Goal: Task Accomplishment & Management: Manage account settings

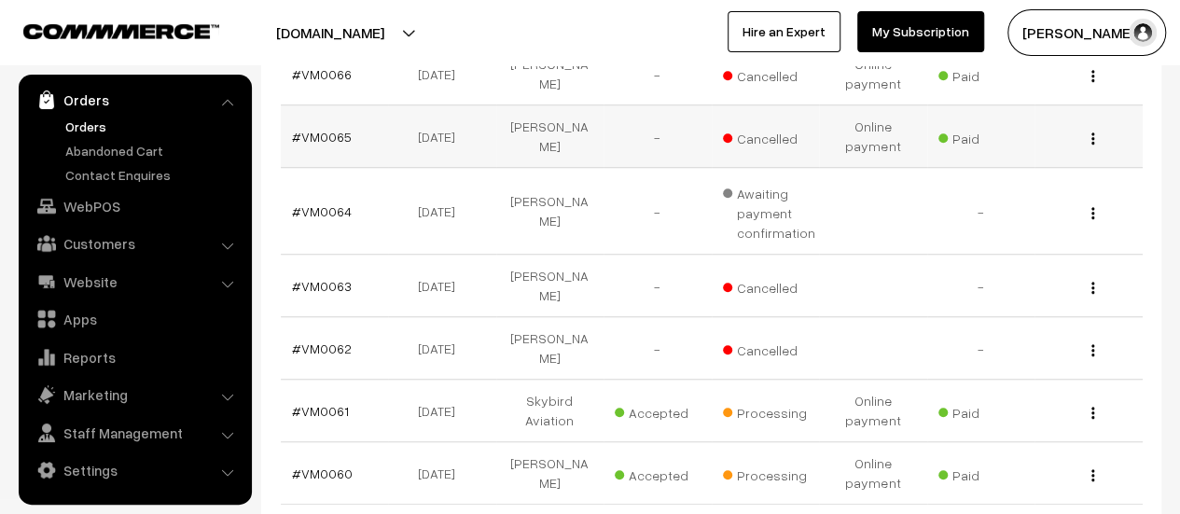
scroll to position [653, 0]
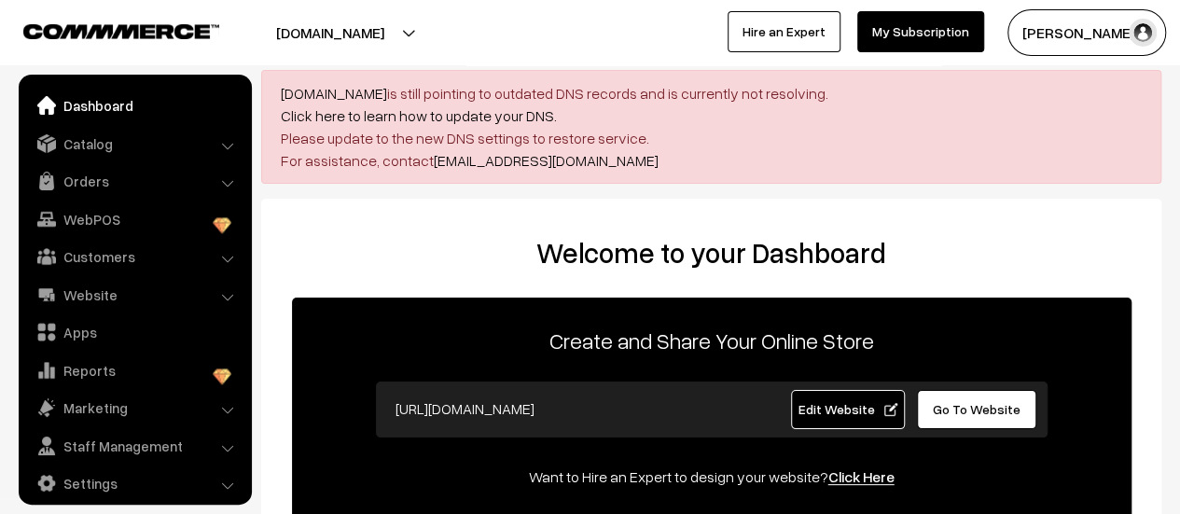
scroll to position [13, 0]
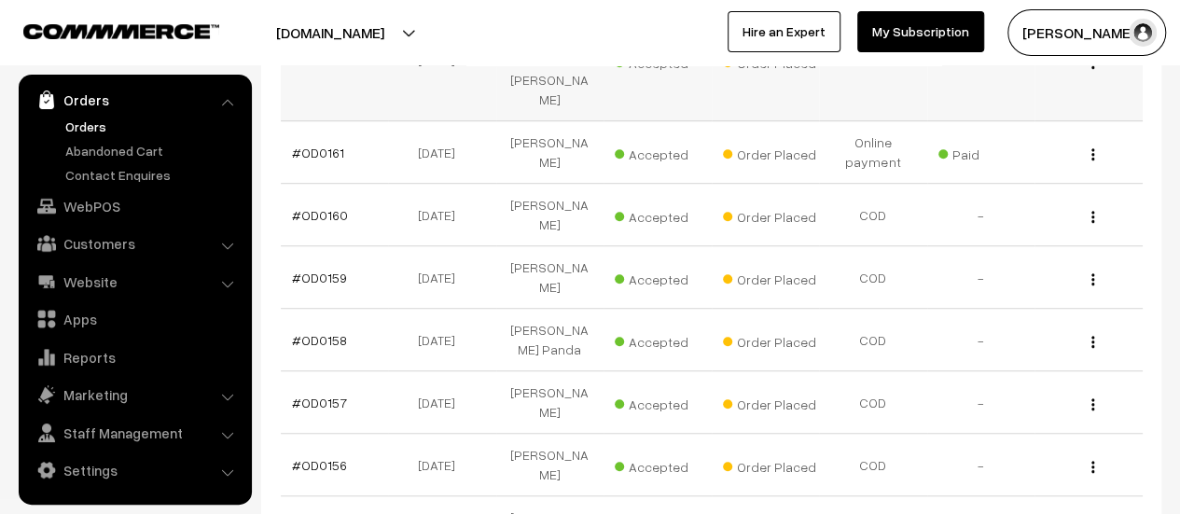
scroll to position [744, 0]
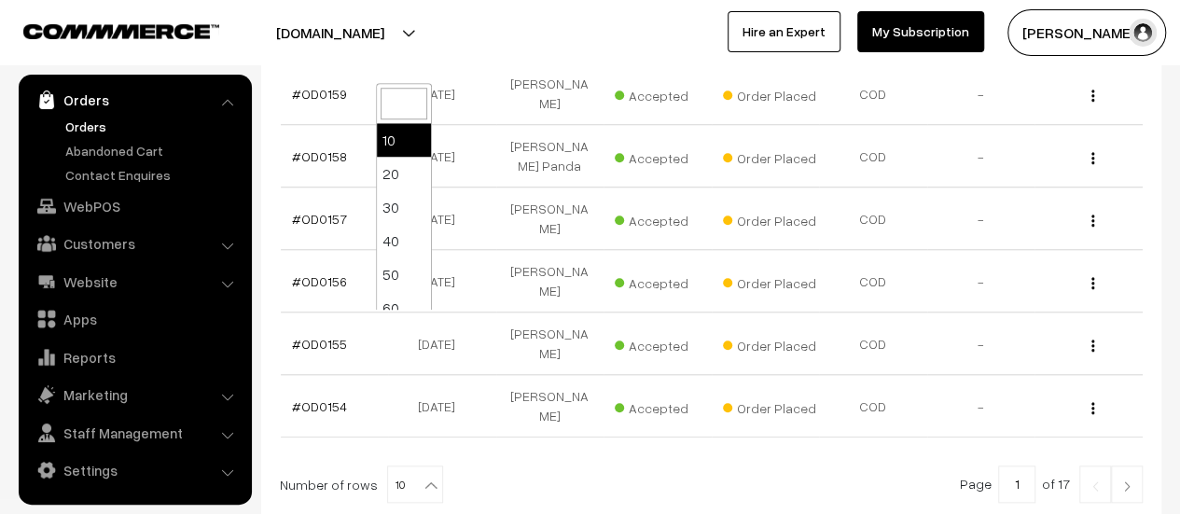
click at [422, 476] on b at bounding box center [431, 485] width 19 height 19
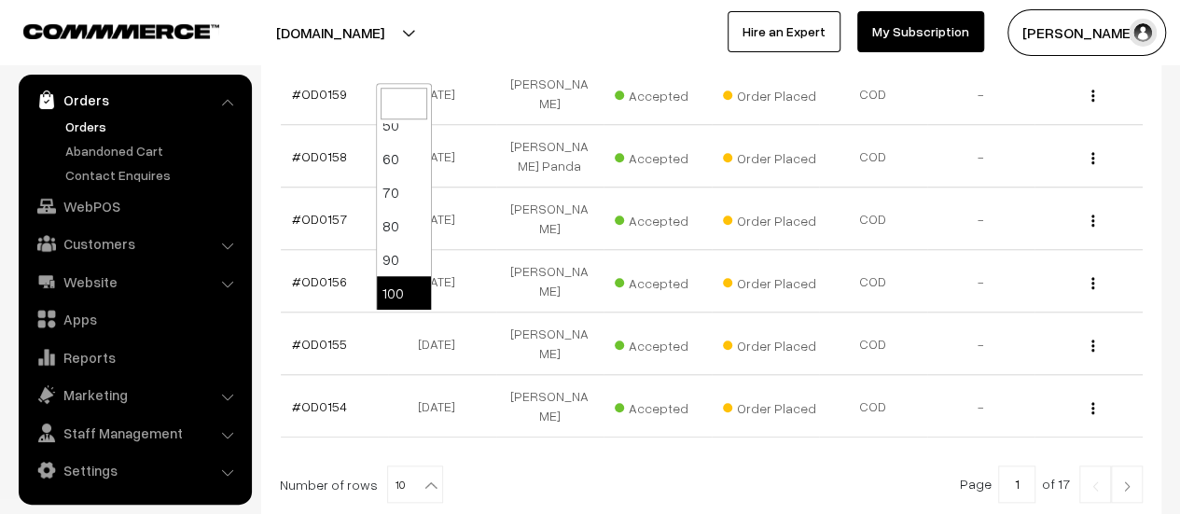
select select "100"
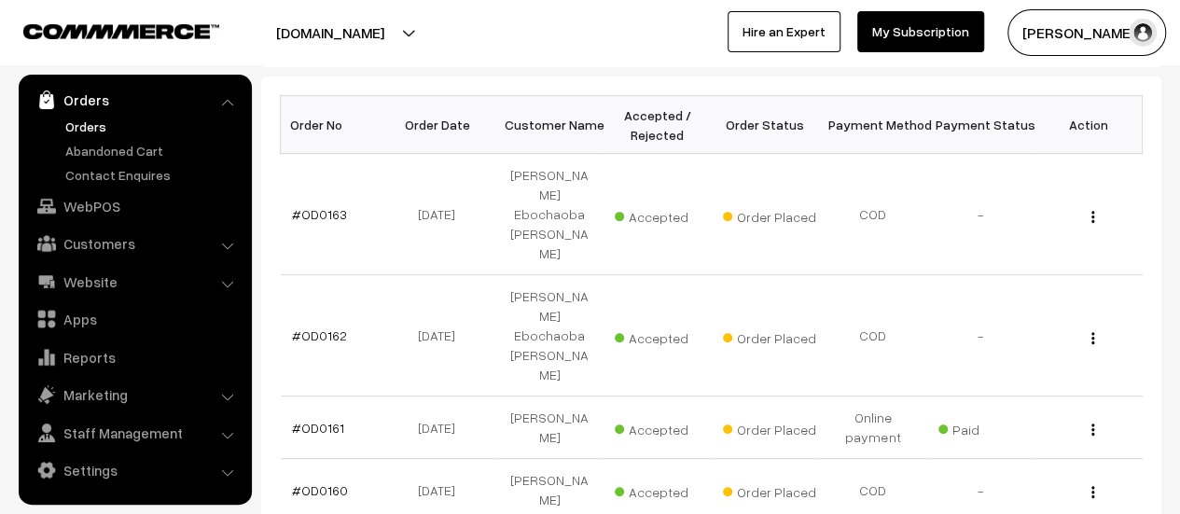
scroll to position [280, 0]
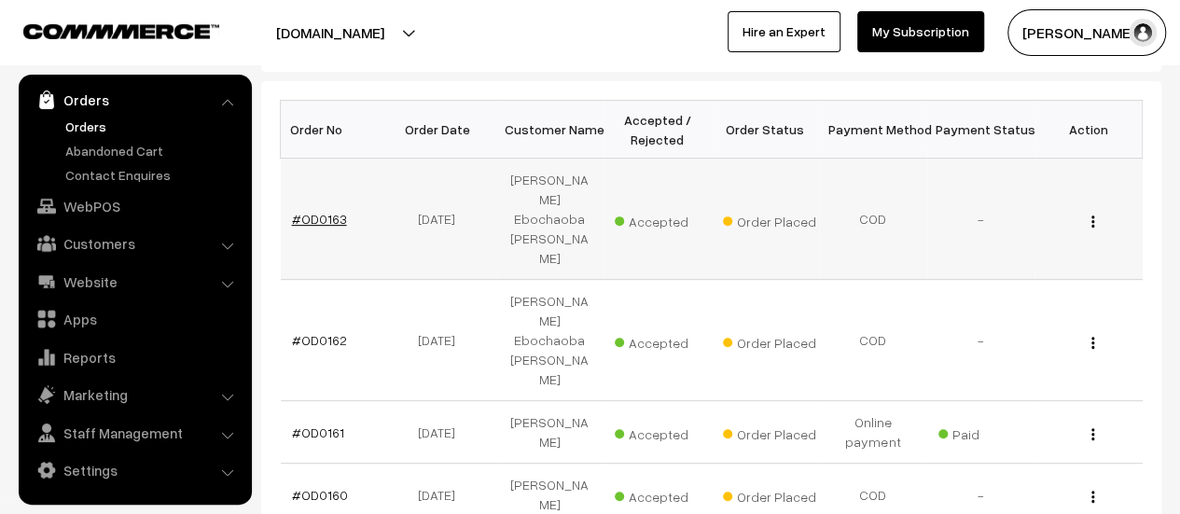
click at [325, 211] on link "#OD0163" at bounding box center [319, 219] width 55 height 16
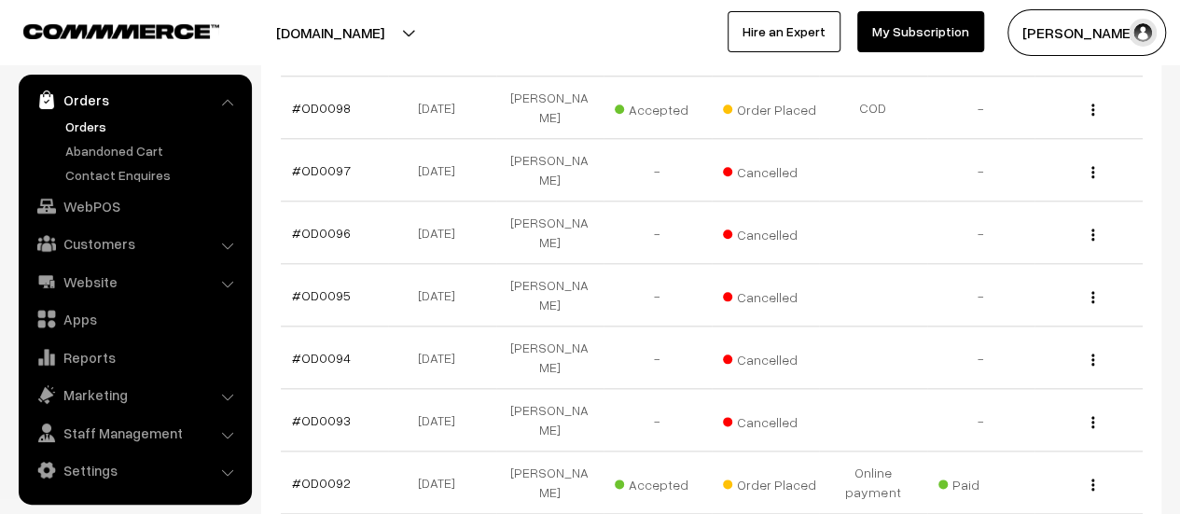
scroll to position [4199, 0]
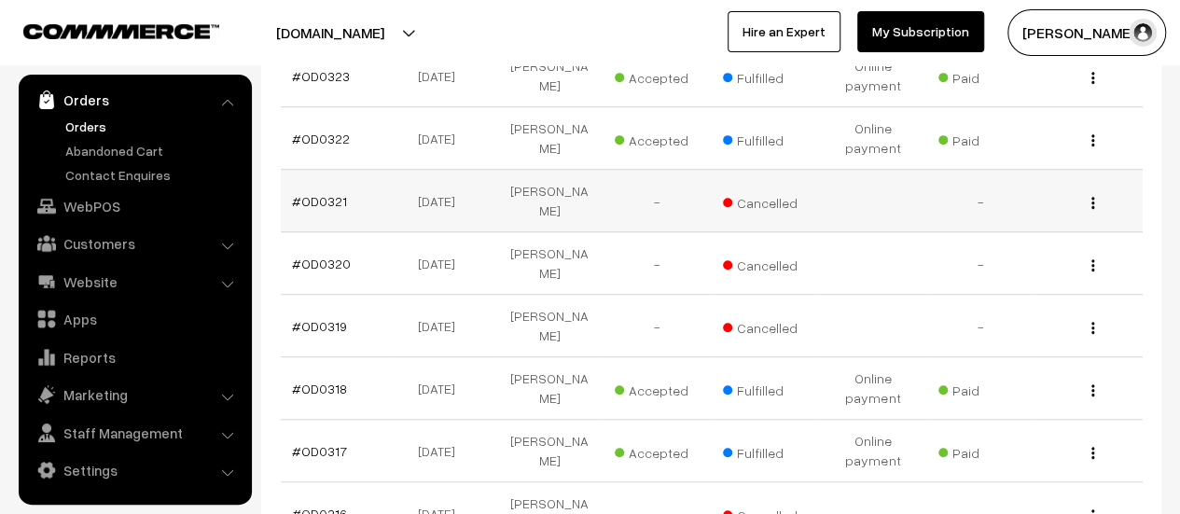
scroll to position [361, 0]
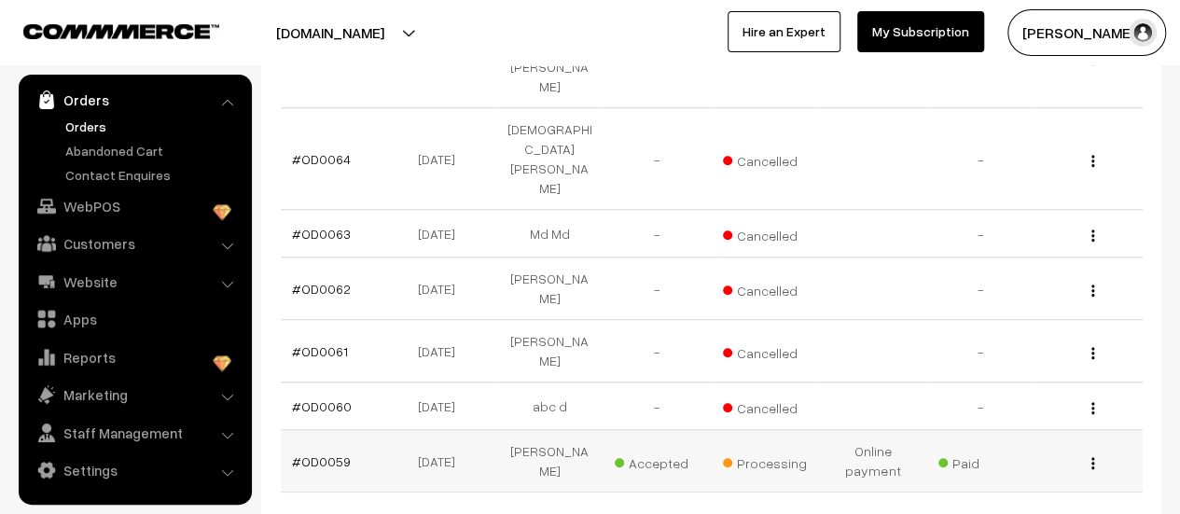
scroll to position [648, 0]
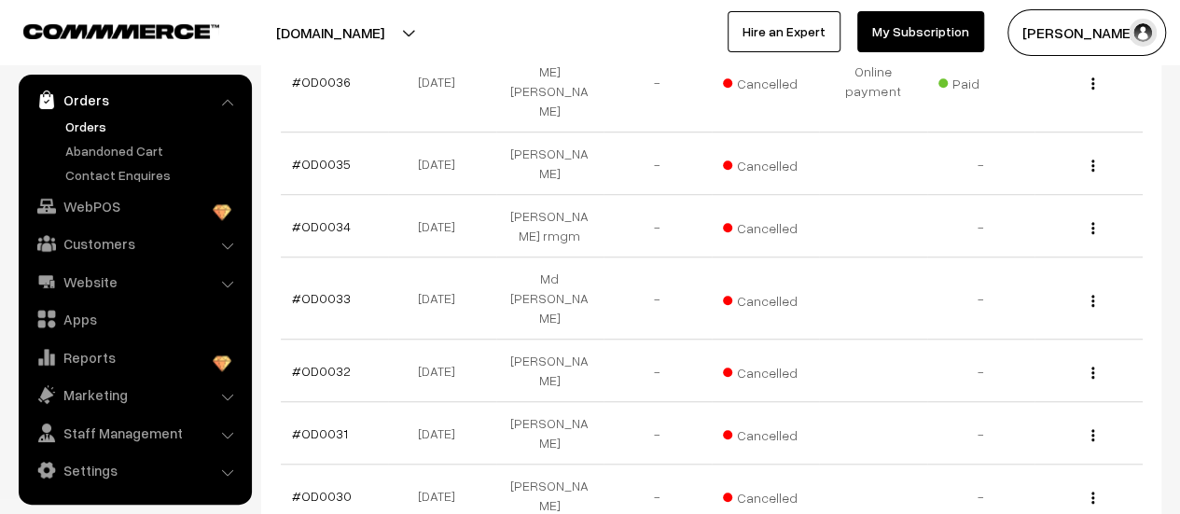
scroll to position [692, 0]
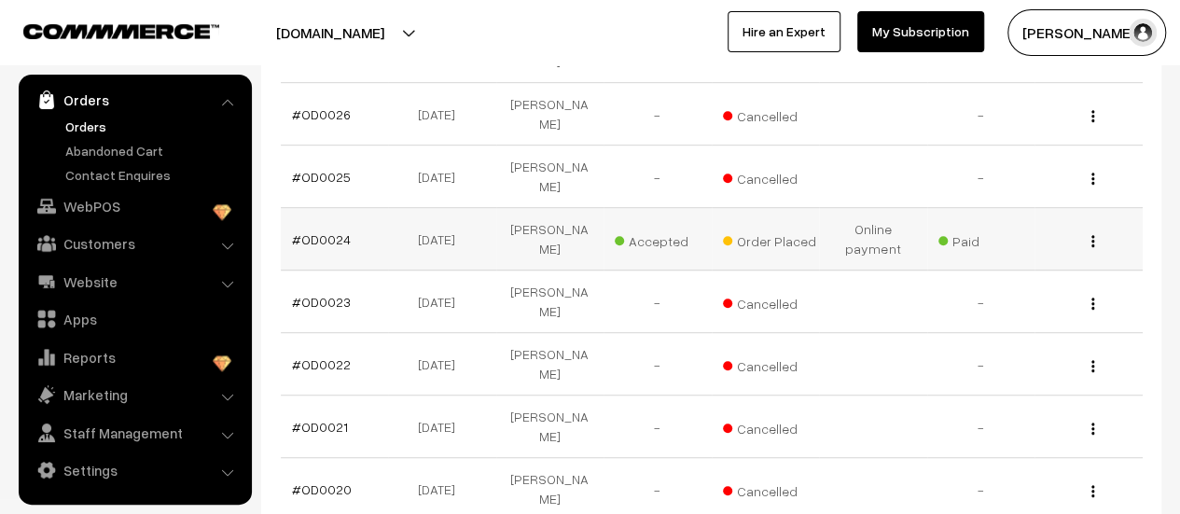
scroll to position [560, 0]
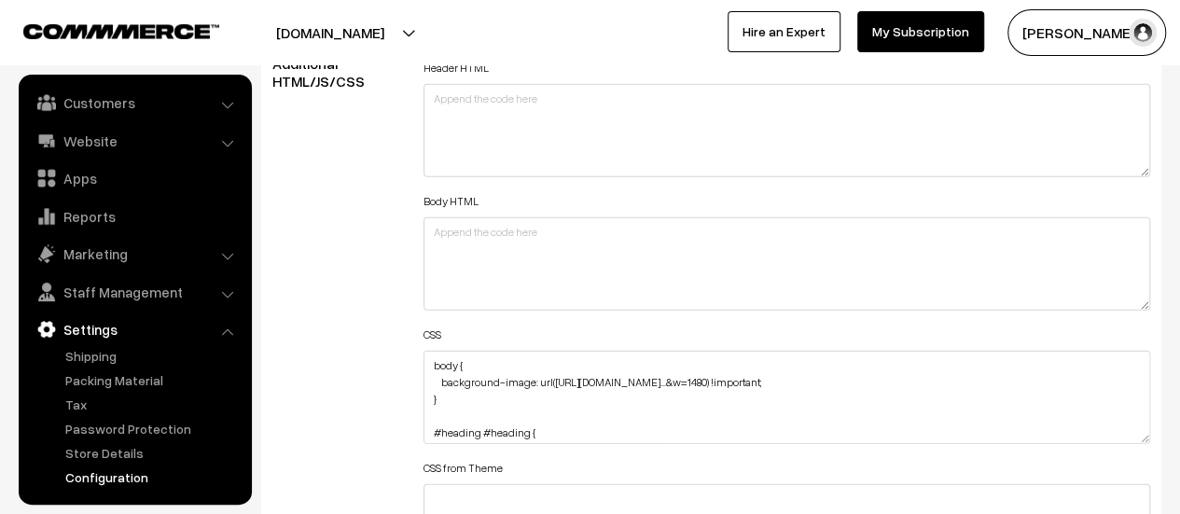
scroll to position [2239, 0]
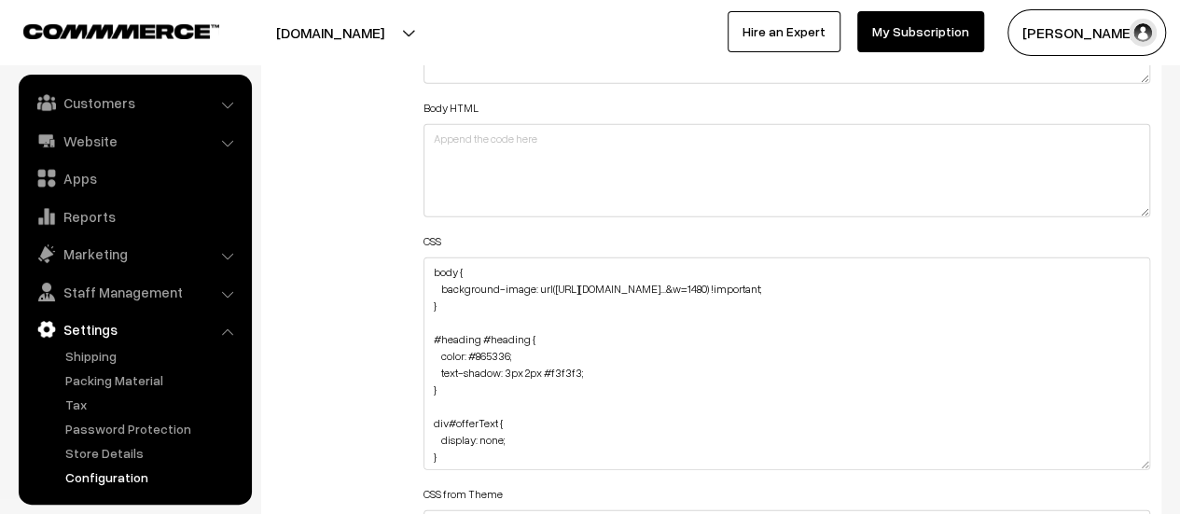
drag, startPoint x: 1143, startPoint y: 343, endPoint x: 1132, endPoint y: 463, distance: 120.0
click at [1132, 463] on textarea "body { background-image: url(https://img.freepik.com/free-vector/hand-drawn-her…" at bounding box center [787, 364] width 727 height 213
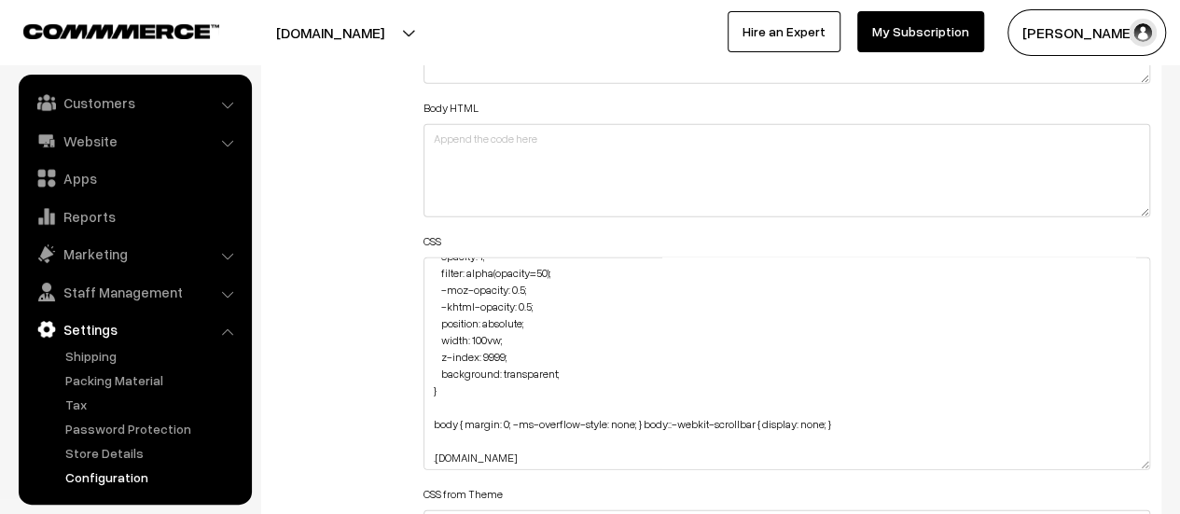
scroll to position [0, 0]
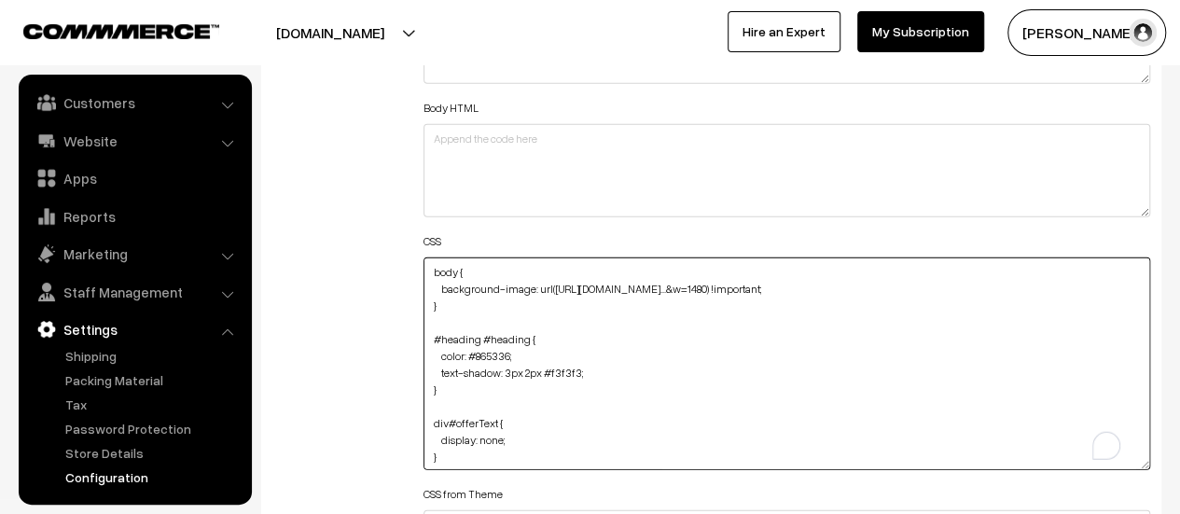
drag, startPoint x: 465, startPoint y: 323, endPoint x: 401, endPoint y: 261, distance: 88.4
click at [401, 261] on div "Additional HTML/JS/CSS Header HTML Body HTML CSS CSS from Theme JAVASCRIPT" at bounding box center [711, 355] width 906 height 787
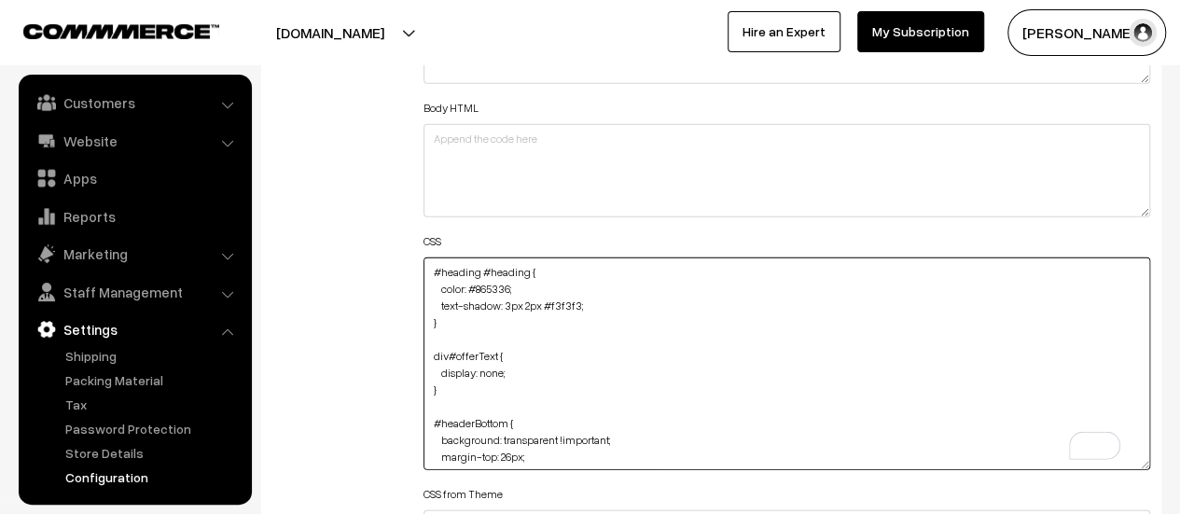
type textarea "#heading #heading { color: #865336; text-shadow: 3px 2px #f3f3f3; } div#offerTe…"
drag, startPoint x: 1040, startPoint y: 336, endPoint x: 1015, endPoint y: 369, distance: 41.2
click at [1040, 336] on textarea "body { background-image: url(https://img.freepik.com/free-vector/hand-drawn-her…" at bounding box center [787, 364] width 727 height 213
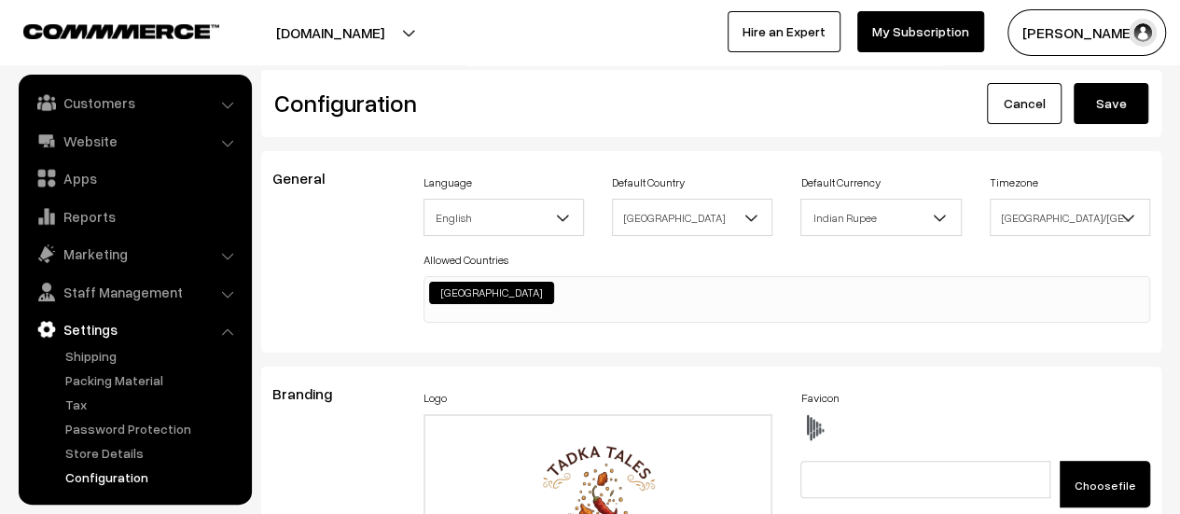
click at [1103, 94] on button "Save" at bounding box center [1111, 103] width 75 height 41
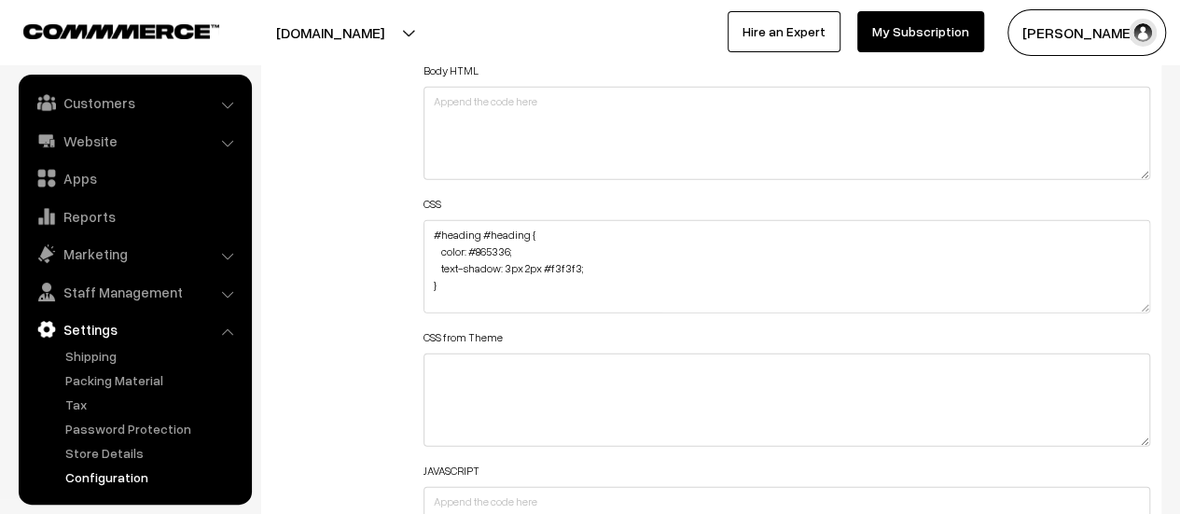
scroll to position [2146, 0]
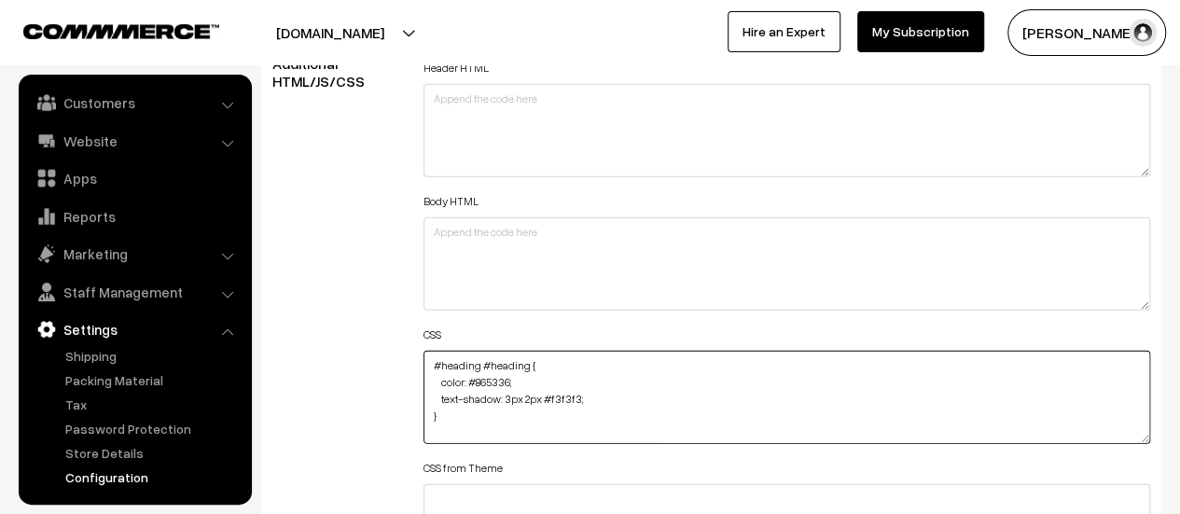
click at [453, 351] on textarea "#heading #heading { color: #865336; text-shadow: 3px 2px #f3f3f3; } div#offerTe…" at bounding box center [787, 397] width 727 height 93
paste textarea "body {"
drag, startPoint x: 491, startPoint y: 364, endPoint x: 427, endPoint y: 354, distance: 64.3
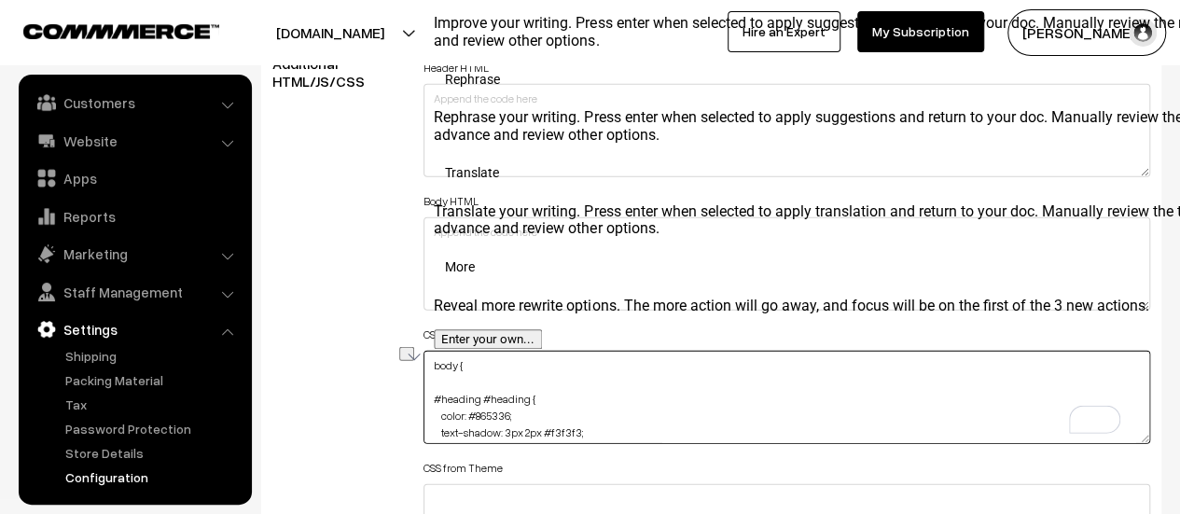
paste textarea "section#html-embed-section { background-color: black; margin-top: -8px; }"
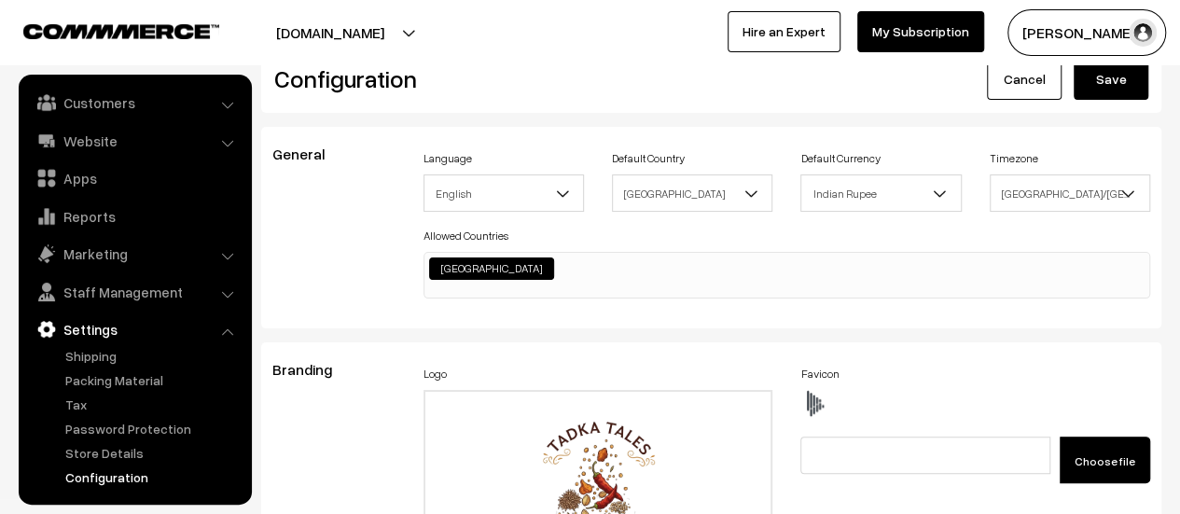
scroll to position [0, 0]
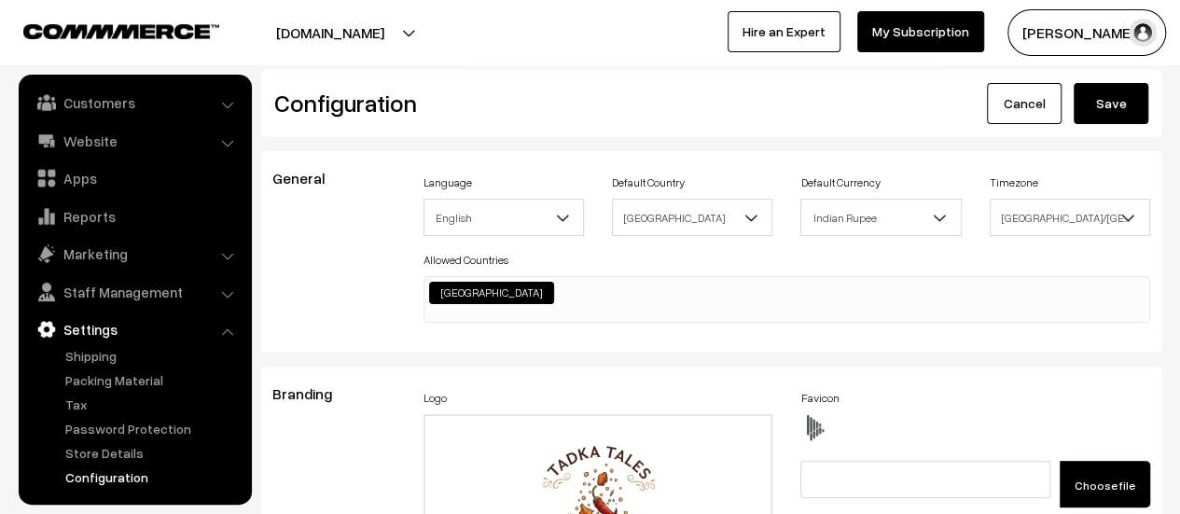
type textarea "section#html-embed-section { background-color: black; margin-top: -8px; } #head…"
click at [1100, 98] on button "Save" at bounding box center [1111, 103] width 75 height 41
